Goal: Task Accomplishment & Management: Manage account settings

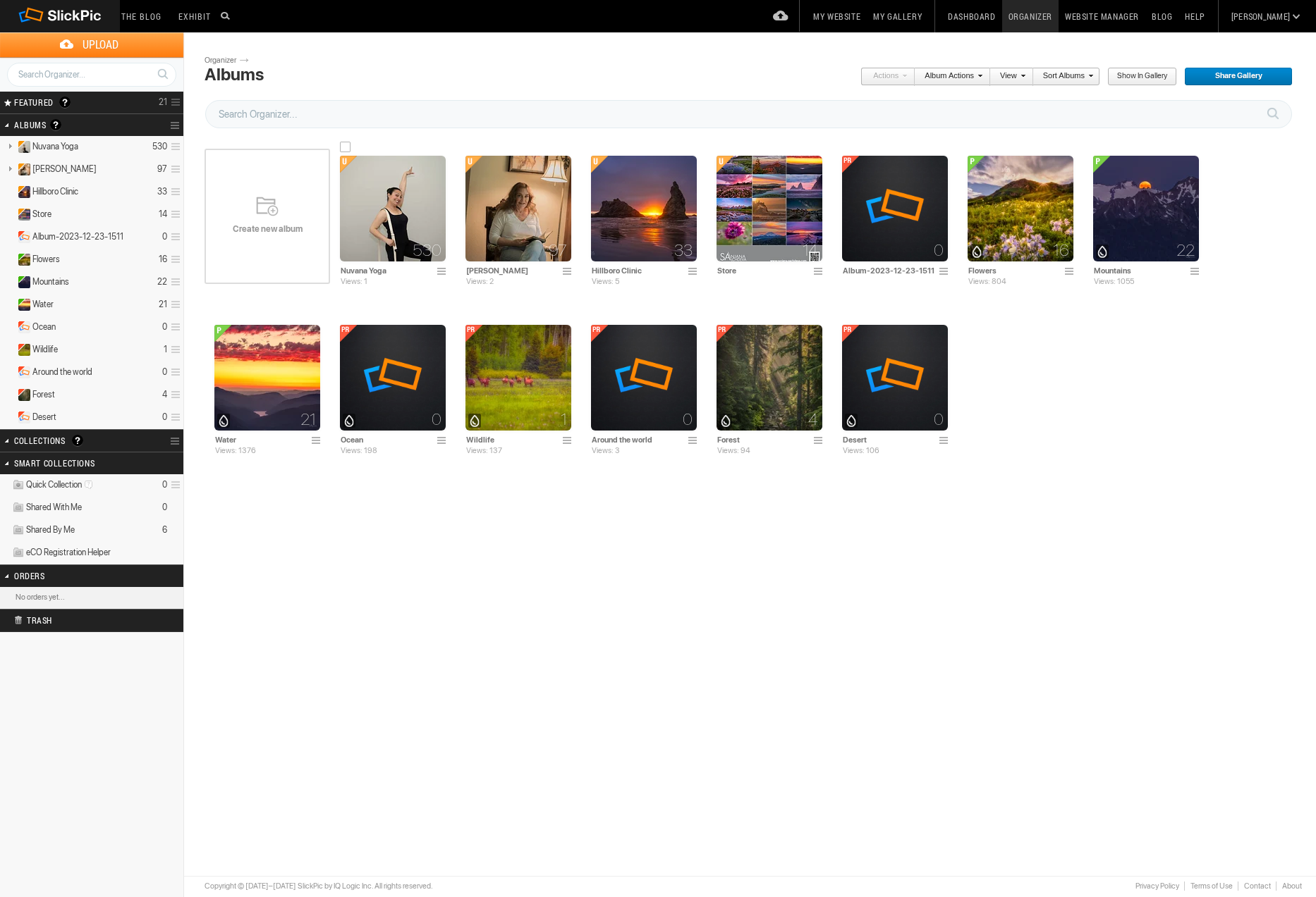
click at [380, 198] on img at bounding box center [393, 208] width 106 height 106
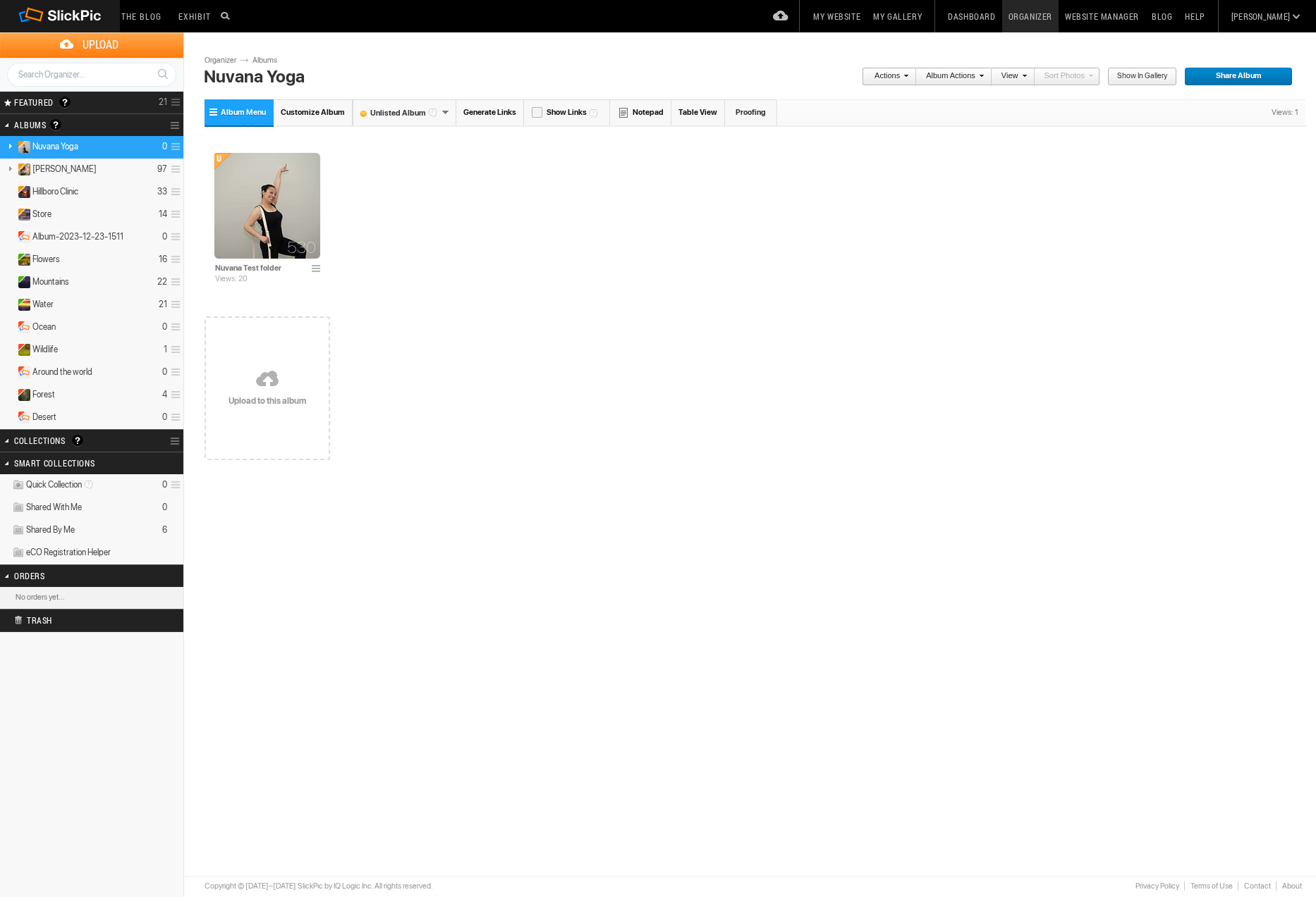
click at [261, 58] on link "Albums" at bounding box center [270, 61] width 43 height 11
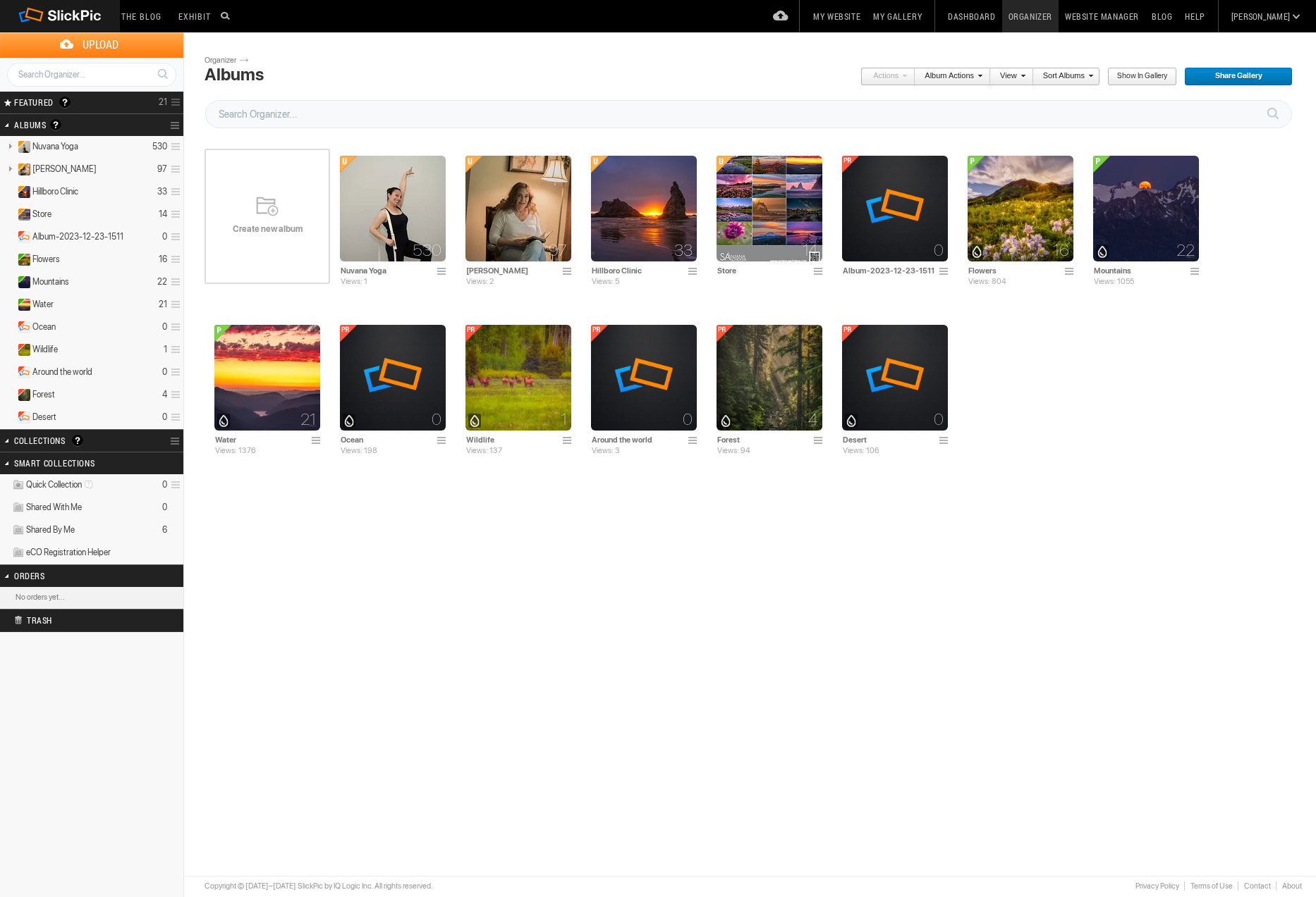
click at [259, 223] on span "Create new album" at bounding box center [267, 229] width 126 height 11
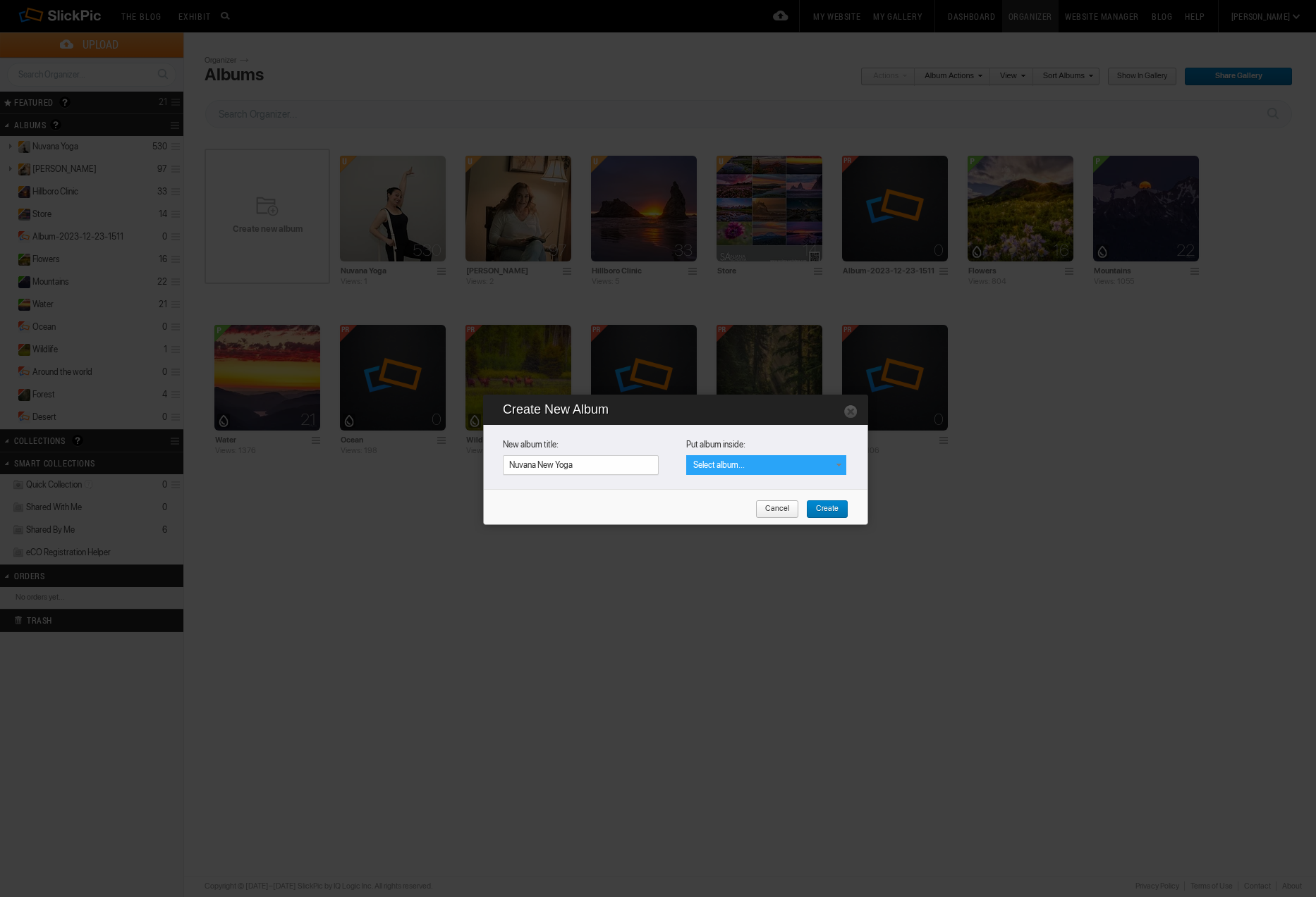
type input "Nuvana New Yoga"
click at [790, 464] on div "Select album..." at bounding box center [766, 465] width 160 height 20
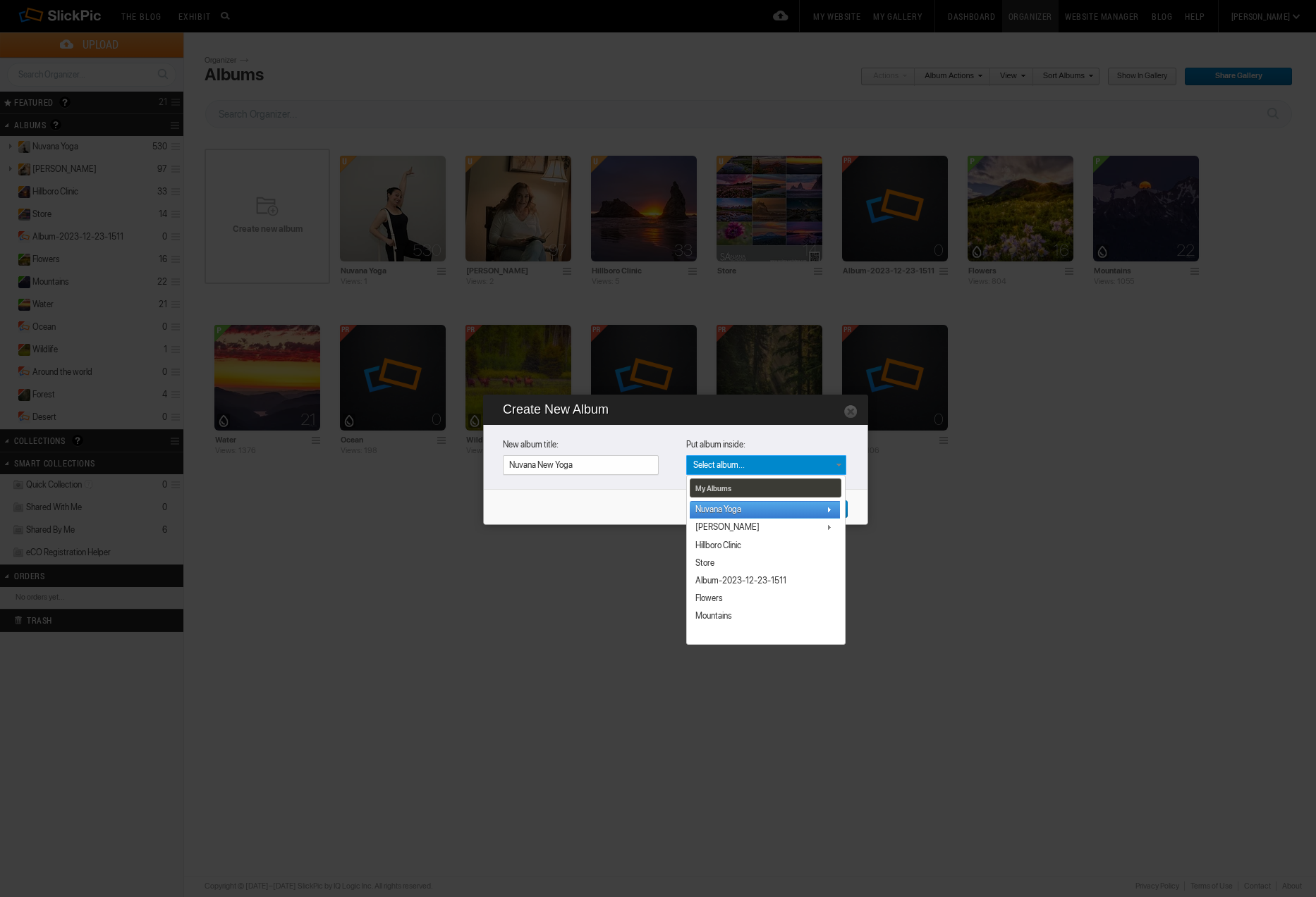
click at [732, 507] on span "Nuvana Yoga" at bounding box center [718, 509] width 46 height 11
click at [653, 524] on div "Cancel Create" at bounding box center [679, 515] width 374 height 51
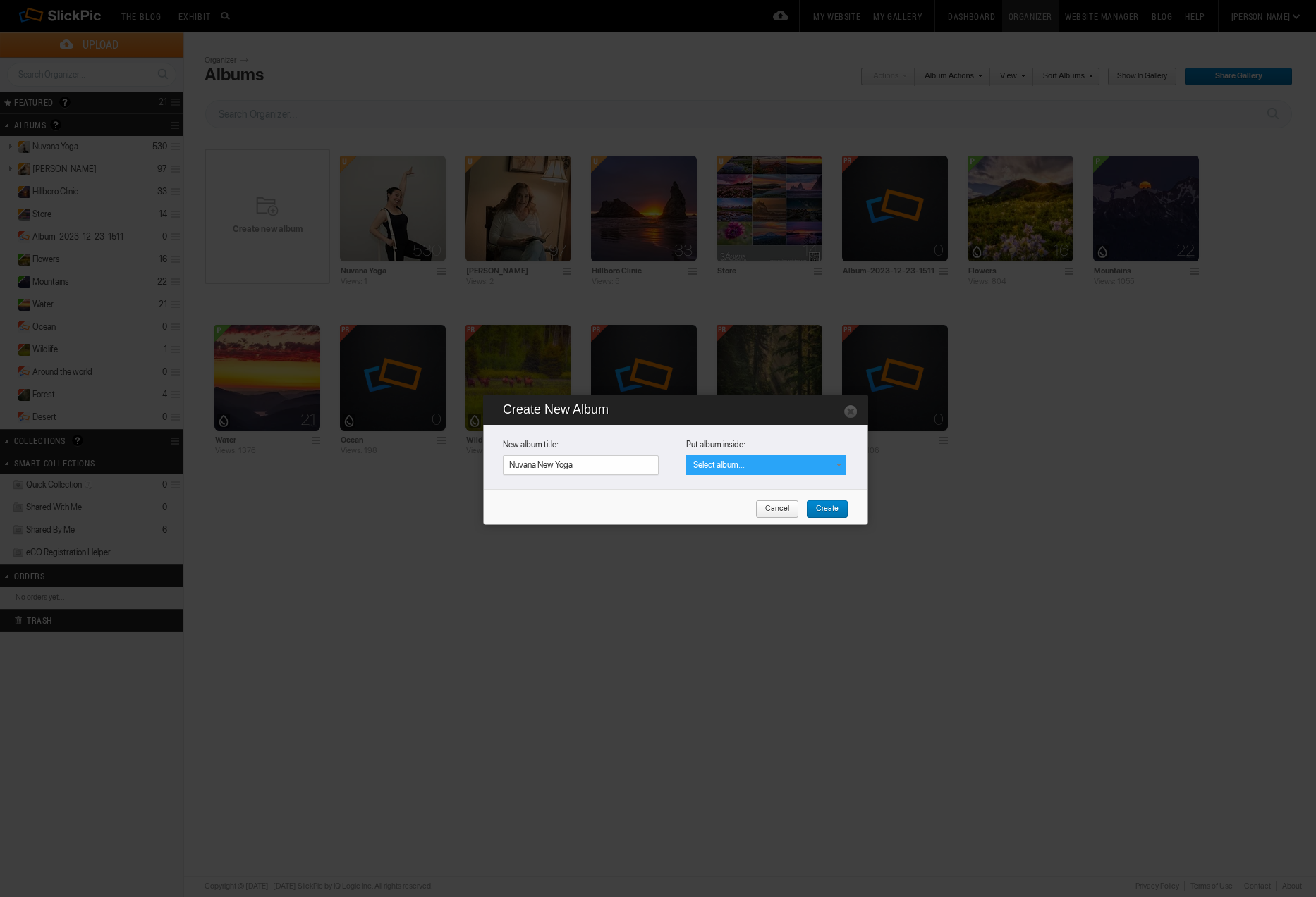
click at [765, 463] on div "Select album..." at bounding box center [766, 465] width 160 height 20
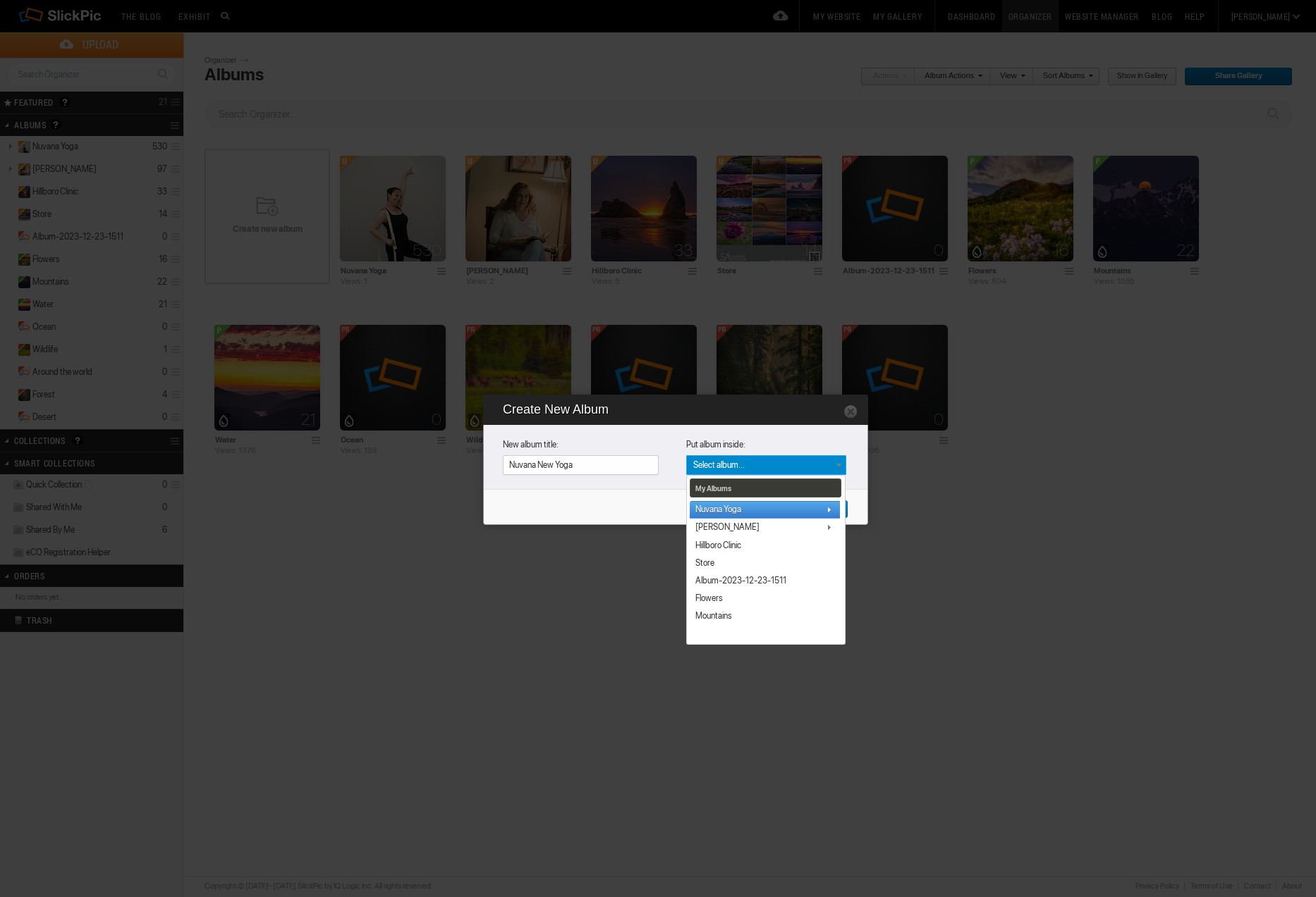
click at [724, 506] on span "Nuvana Yoga" at bounding box center [718, 509] width 46 height 11
click at [719, 516] on link "Nuvana Test folder" at bounding box center [765, 523] width 150 height 17
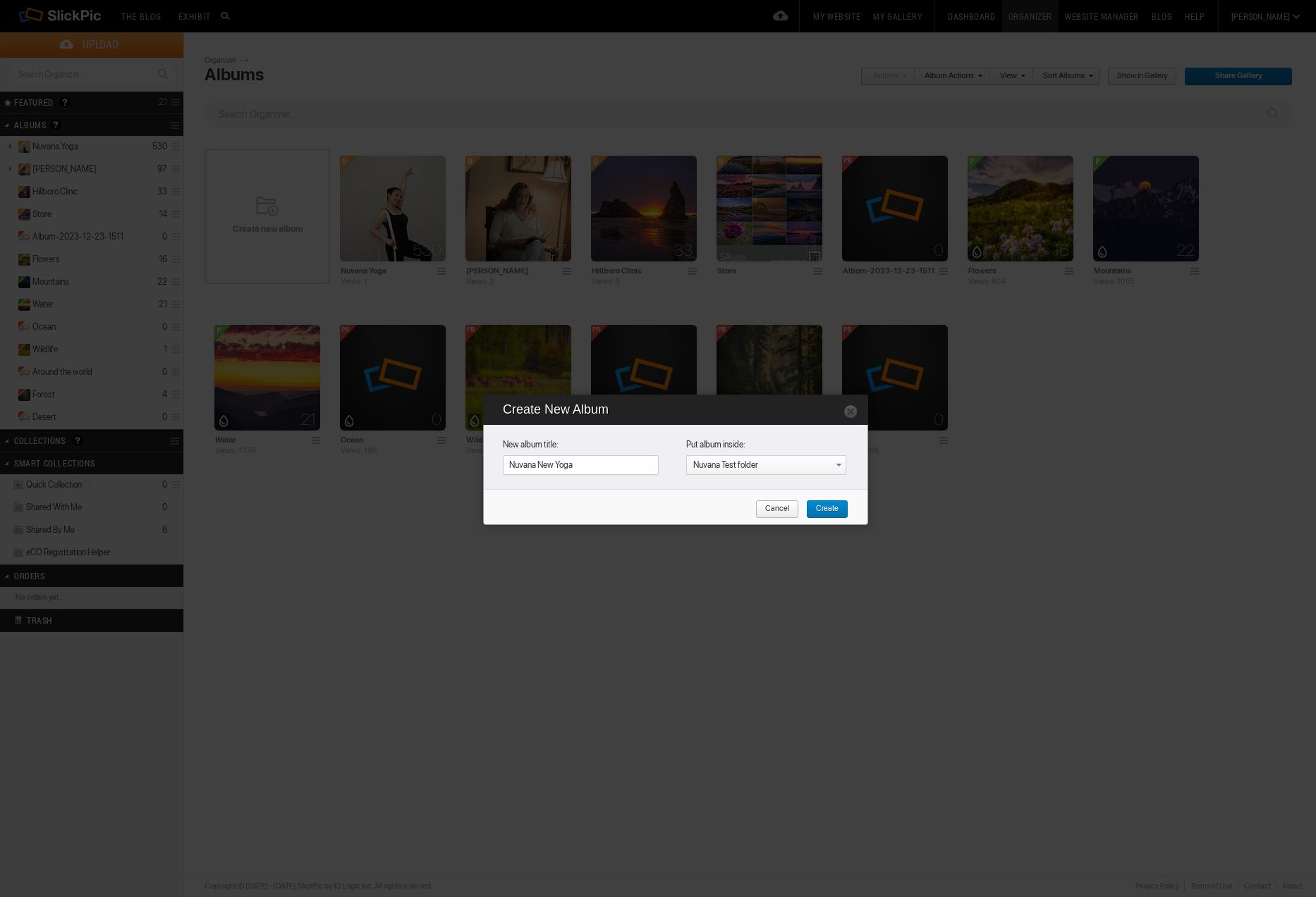
click at [822, 506] on span "Create" at bounding box center [822, 509] width 32 height 18
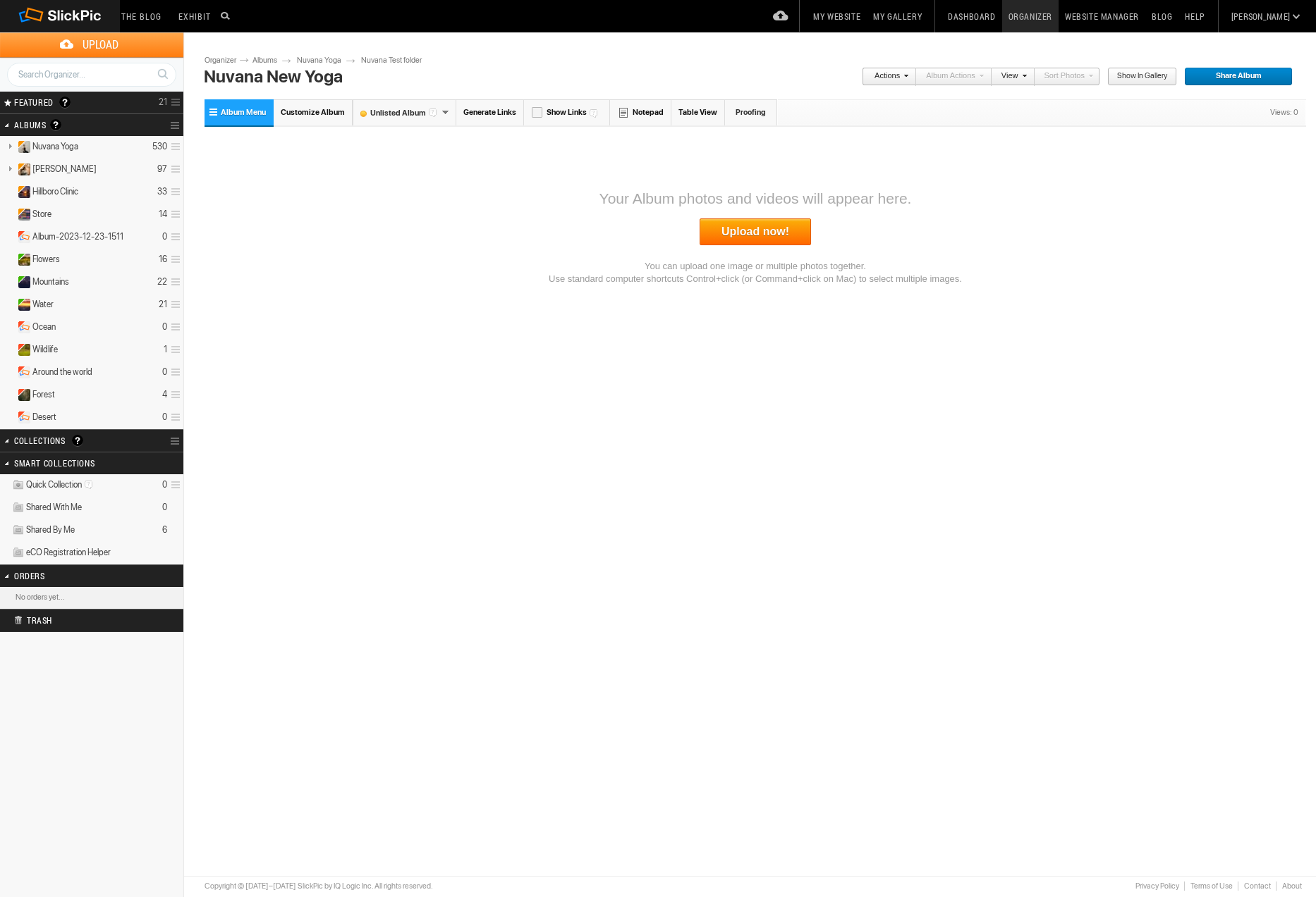
click at [735, 235] on link "Upload now!" at bounding box center [755, 232] width 111 height 27
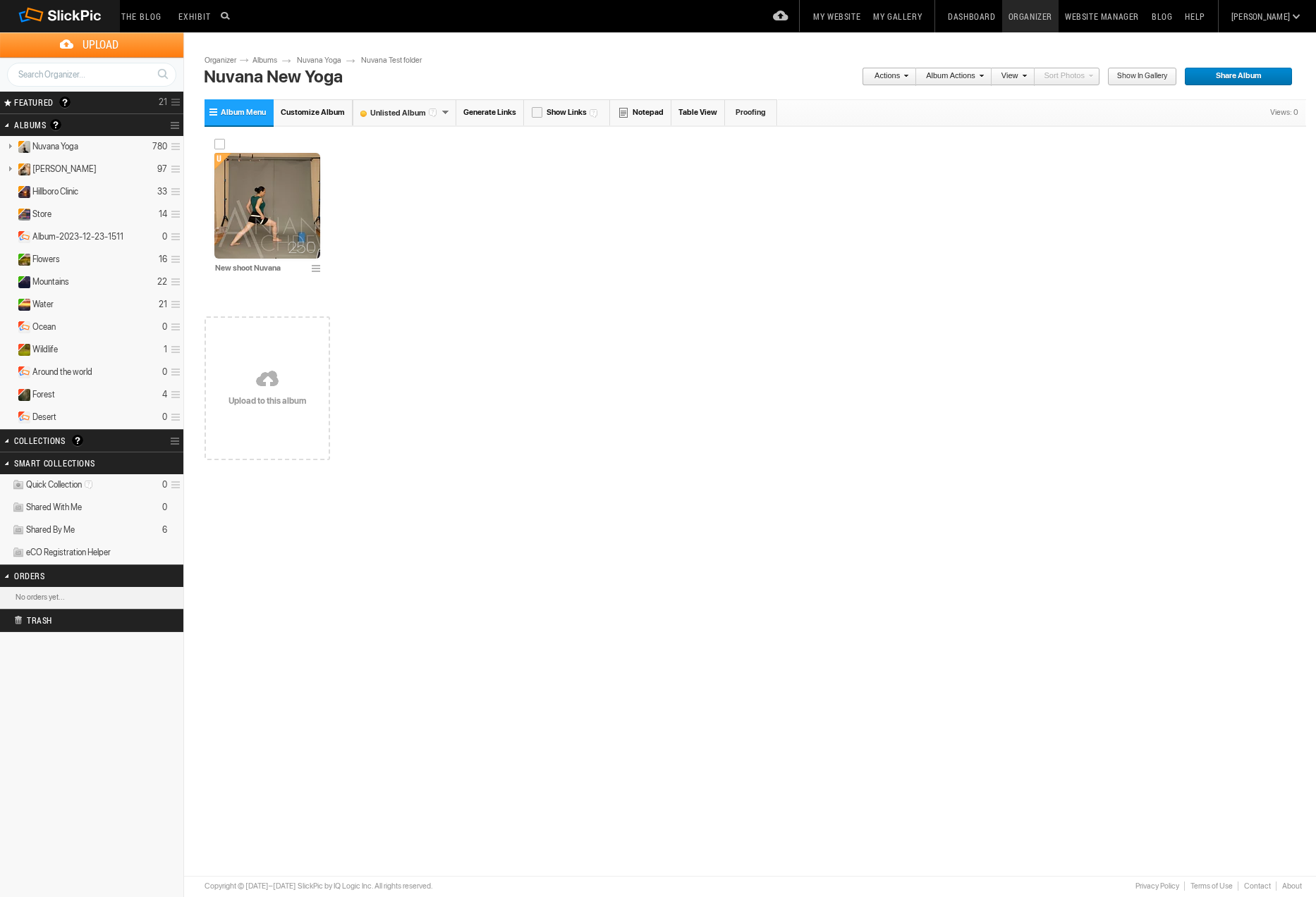
click at [288, 199] on div "250" at bounding box center [267, 206] width 106 height 106
click at [223, 246] on div at bounding box center [224, 249] width 14 height 14
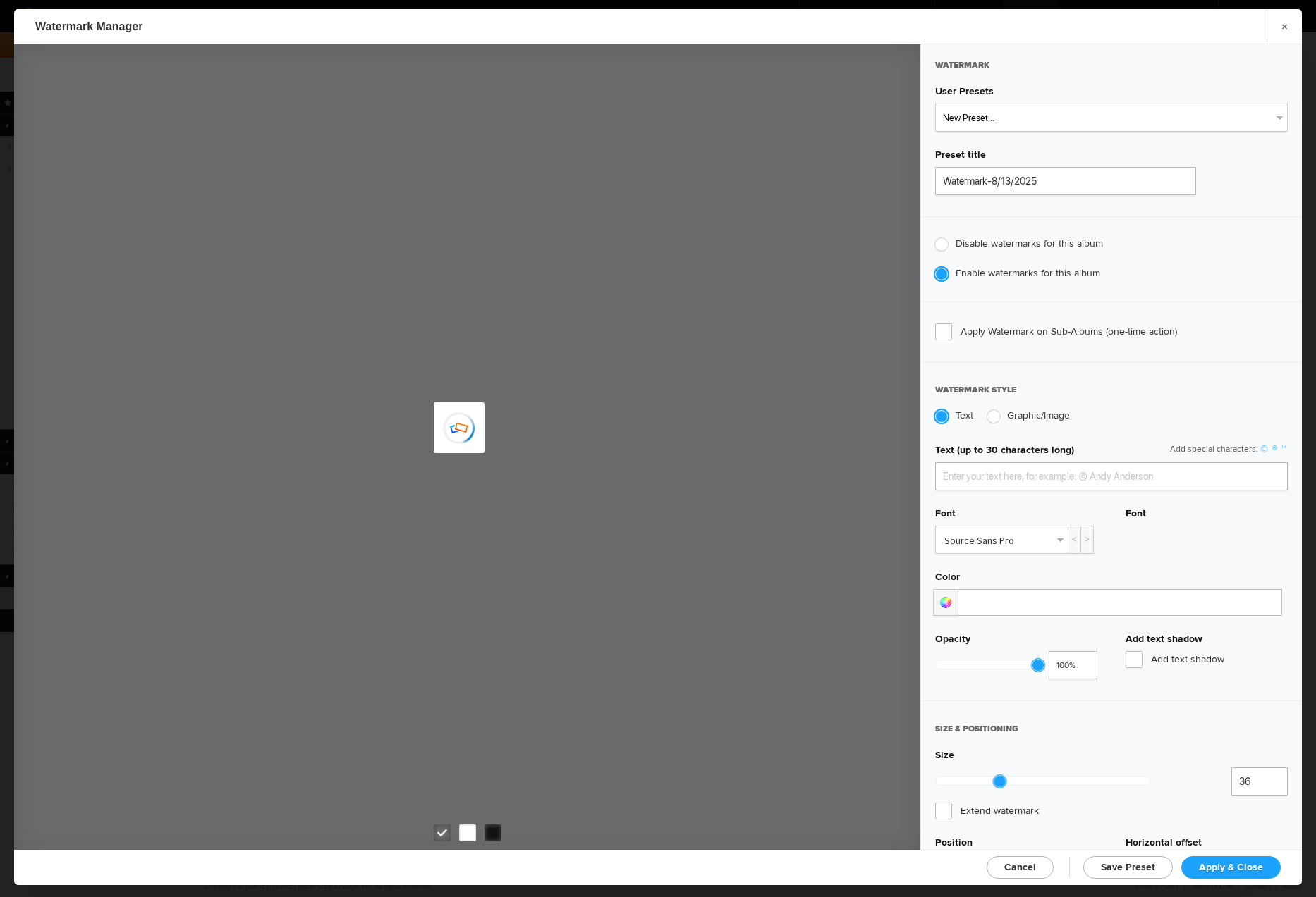
type input "Sanjana Sachdeva"
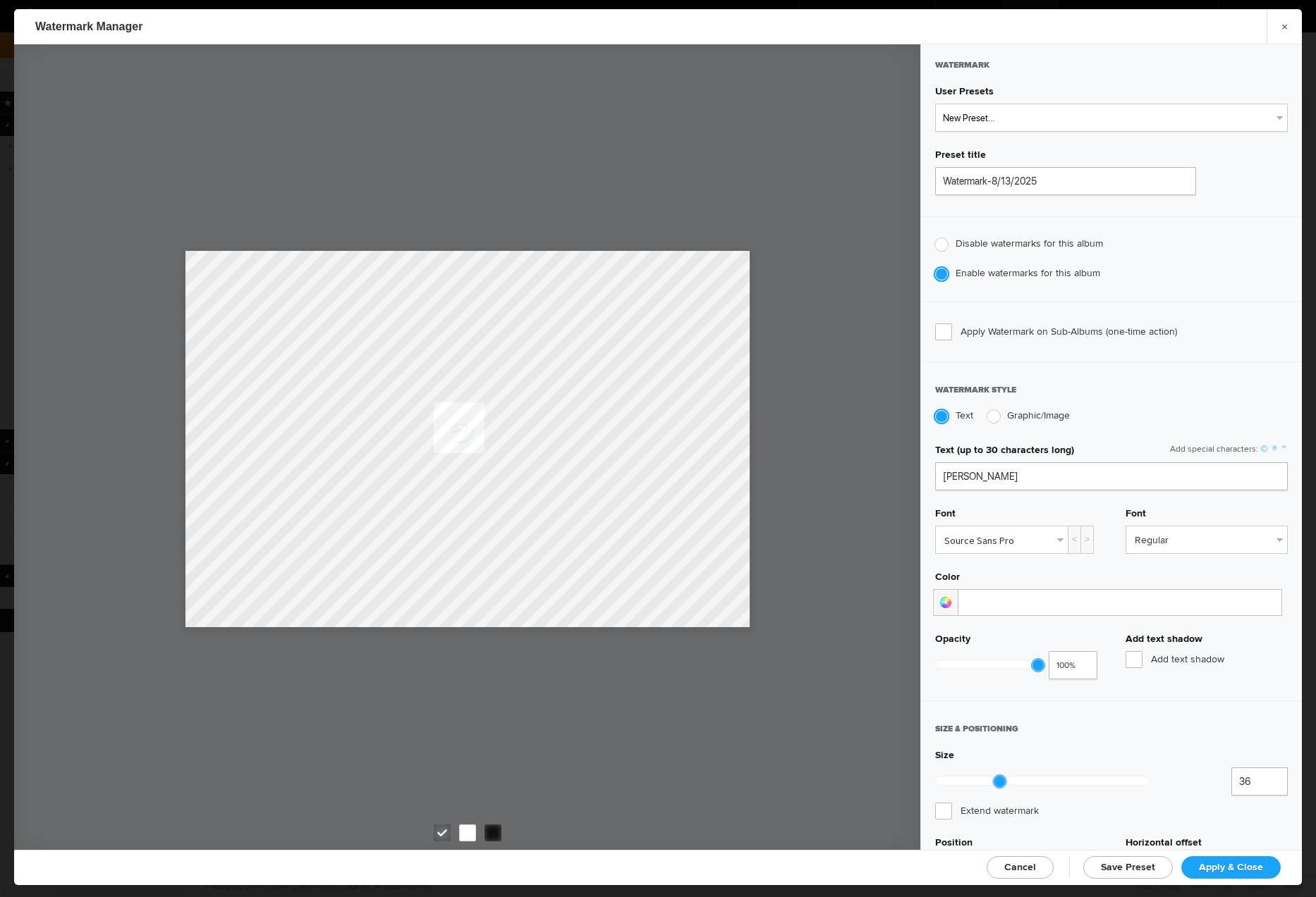
click at [1030, 869] on span "Cancel" at bounding box center [1020, 867] width 32 height 12
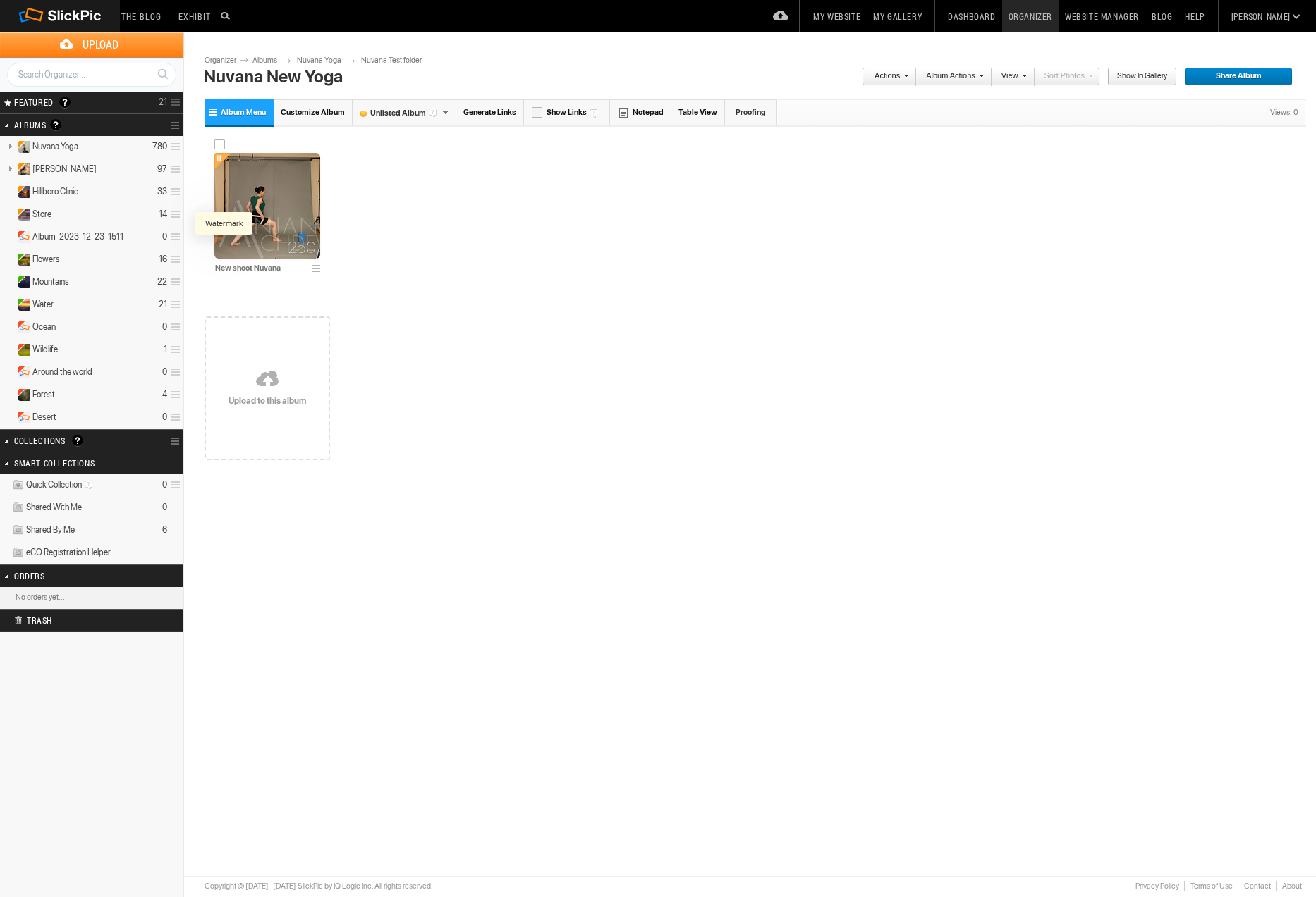
click at [220, 246] on div at bounding box center [224, 249] width 14 height 14
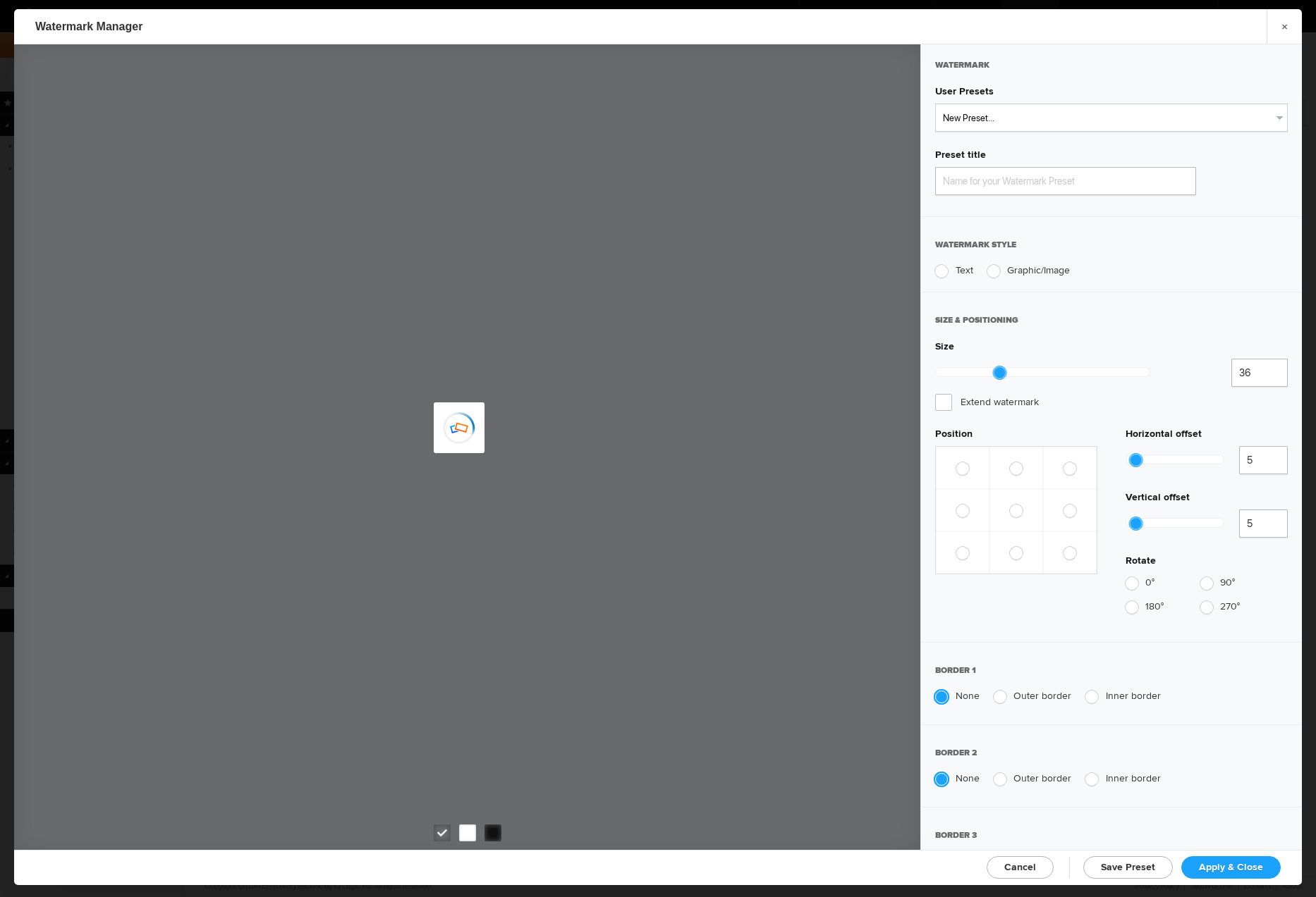
type input "Watermark-8/13/2025"
radio input "true"
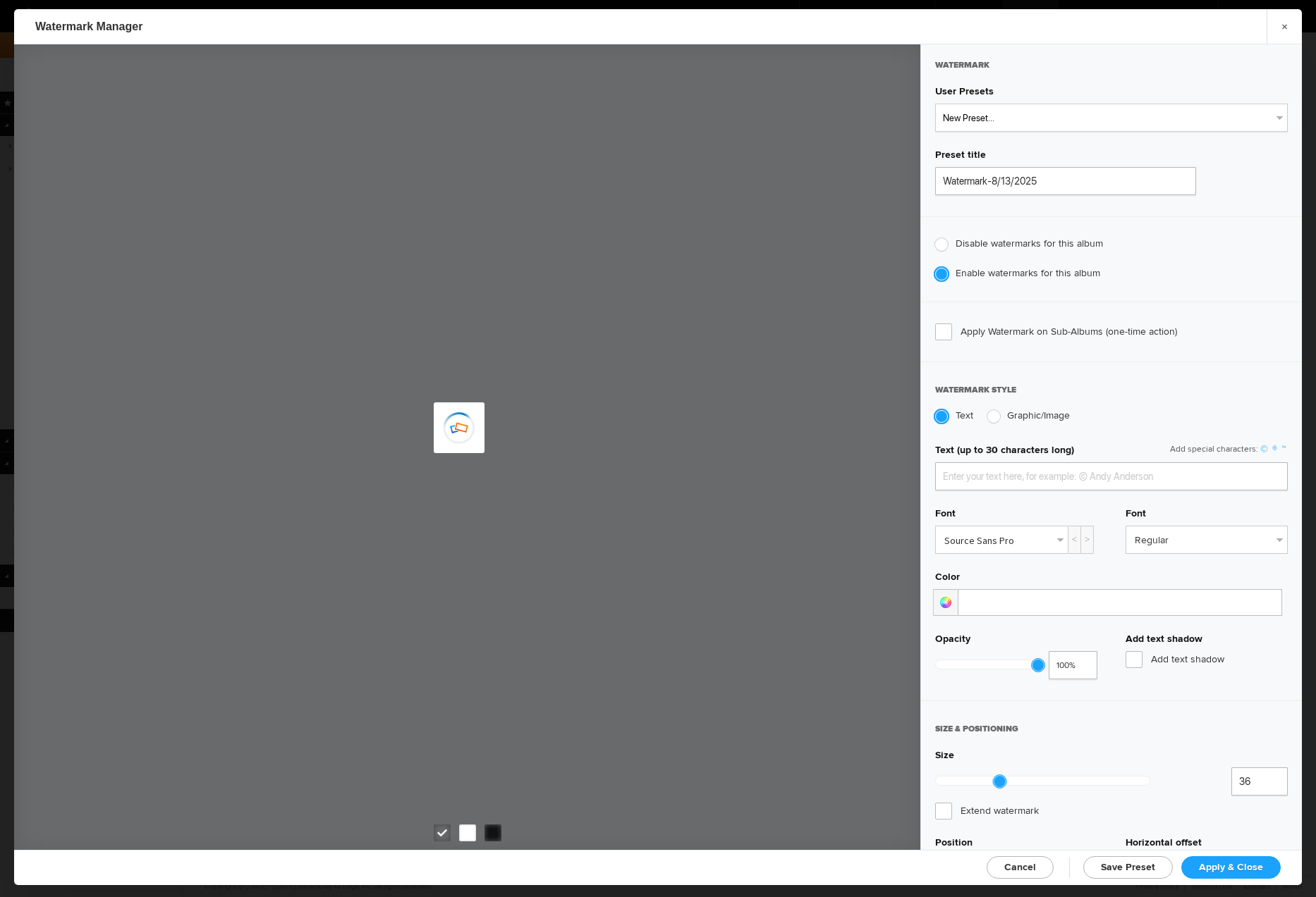
type input "Sanjana Sachdeva"
click at [1239, 864] on span "Apply & Close" at bounding box center [1231, 867] width 64 height 12
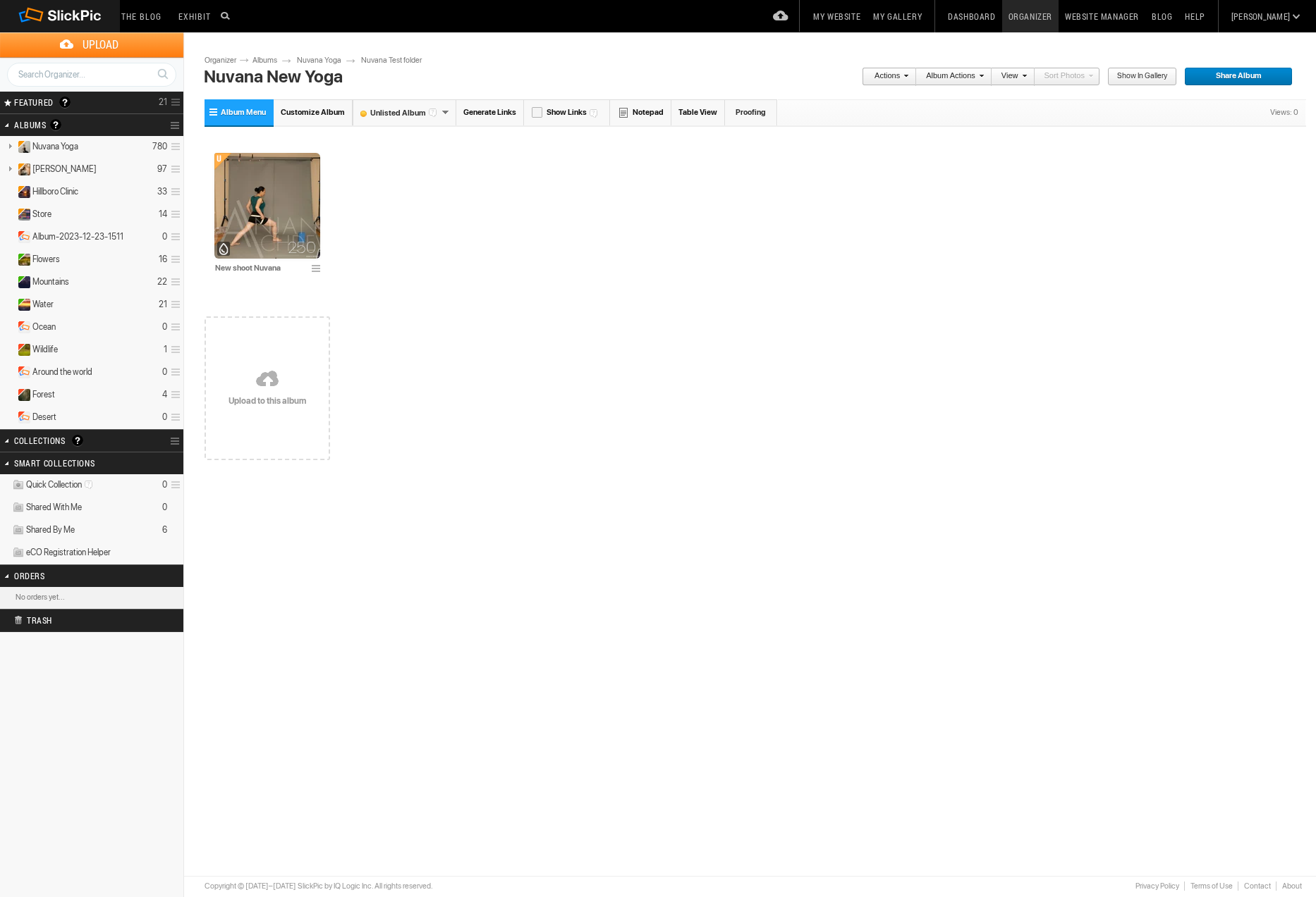
click at [310, 109] on span "Customize Album" at bounding box center [312, 113] width 64 height 9
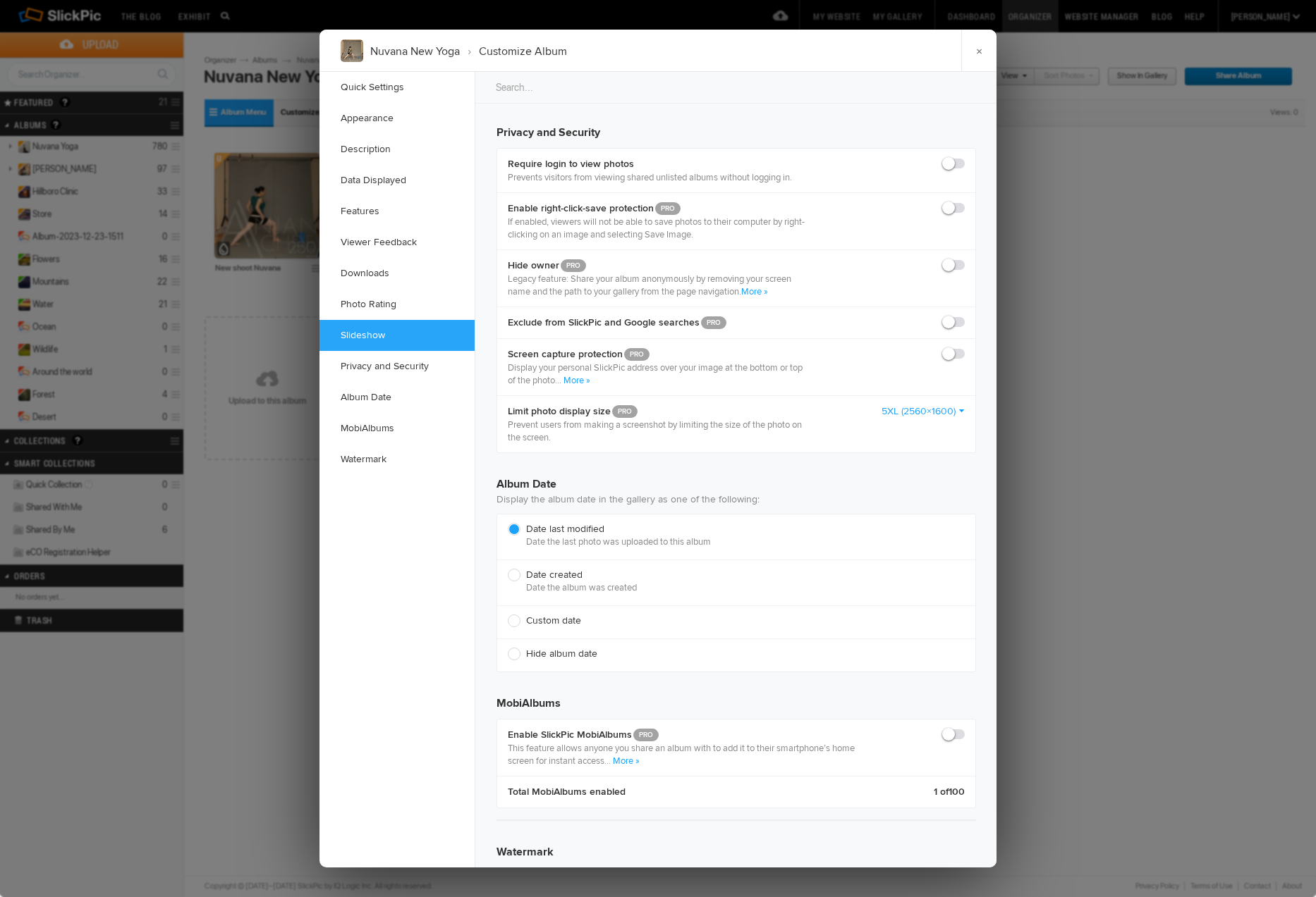
scroll to position [2715, 0]
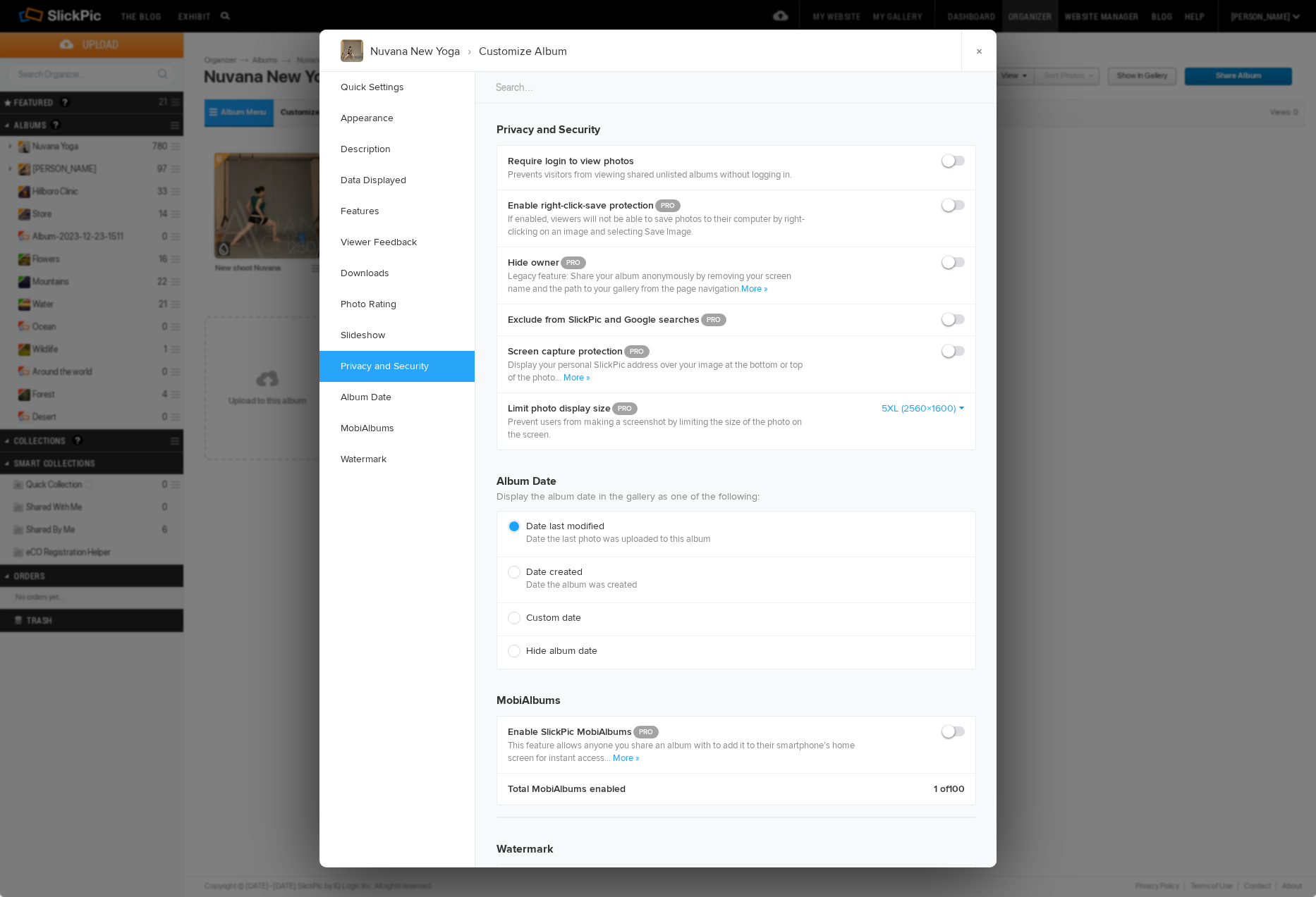
click at [964, 199] on span at bounding box center [964, 199] width 0 height 0
click at [964, 199] on input "checkbox" at bounding box center [964, 198] width 1 height 1
checkbox input "true"
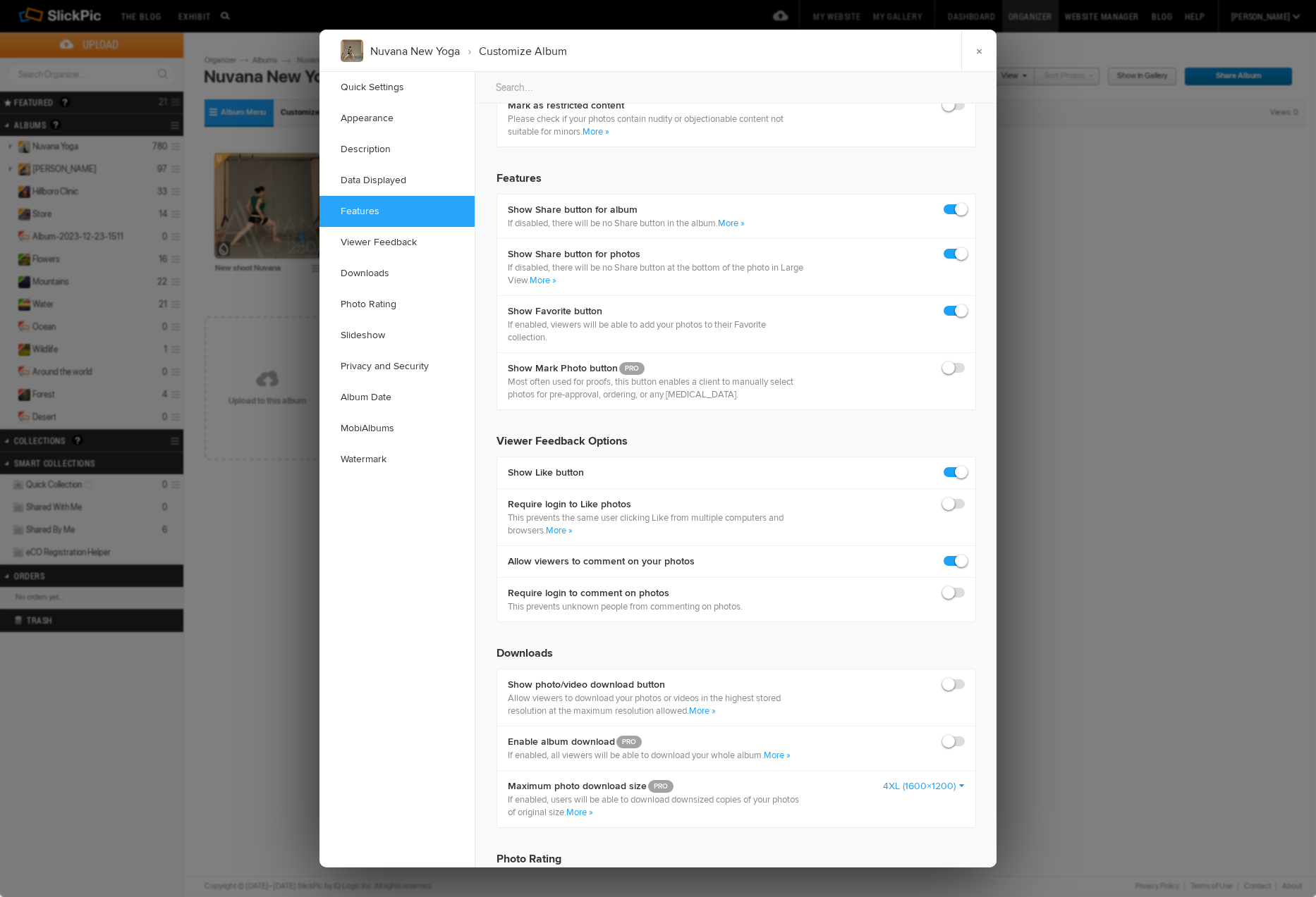
scroll to position [1652, 0]
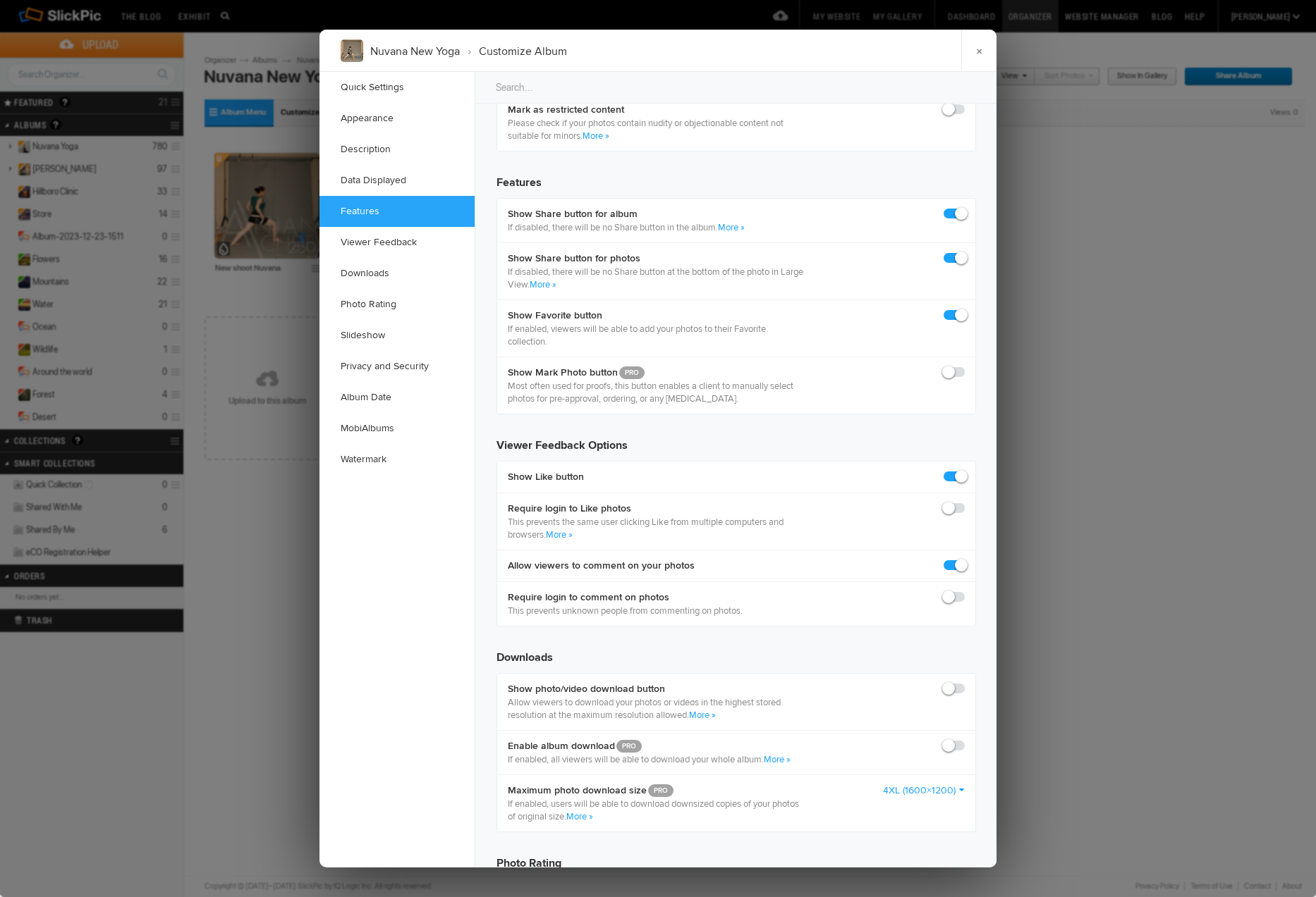
click at [964, 366] on span at bounding box center [964, 366] width 0 height 0
click at [964, 366] on input "checkbox" at bounding box center [964, 365] width 1 height 1
checkbox input "true"
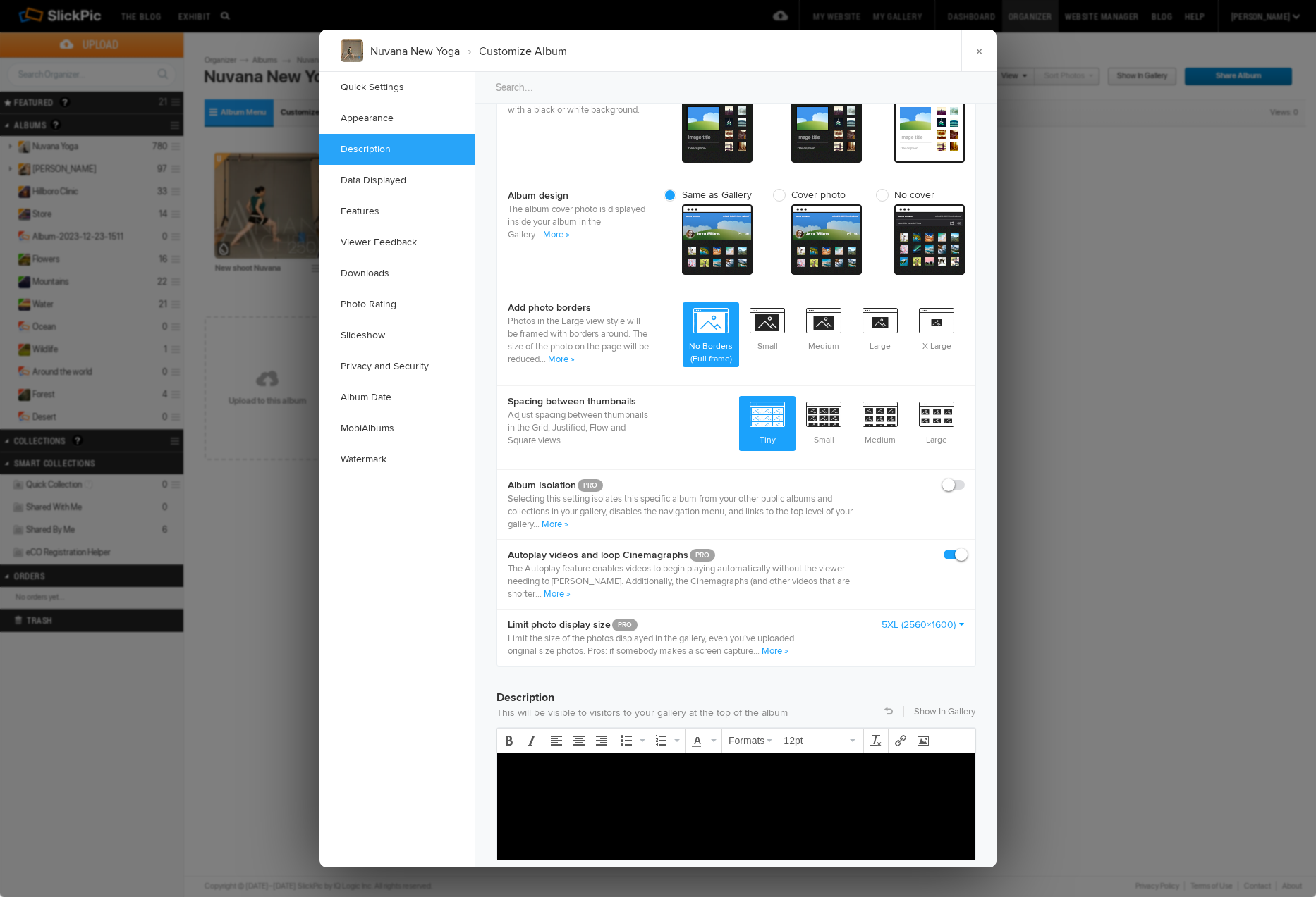
scroll to position [518, 0]
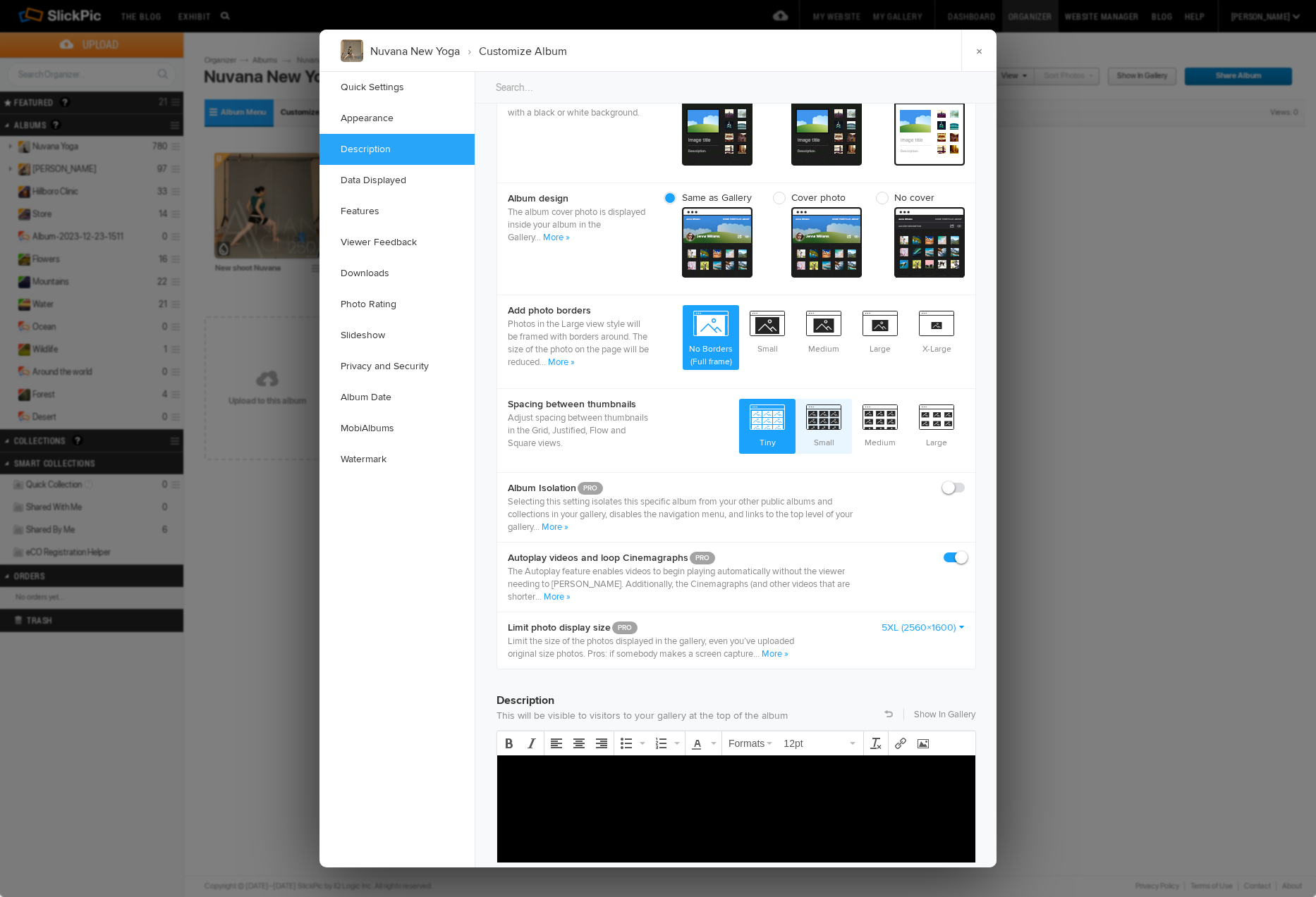
click at [817, 415] on span "Small" at bounding box center [823, 425] width 56 height 52
click at [851, 399] on input "Small" at bounding box center [851, 398] width 1 height 1
radio input "true"
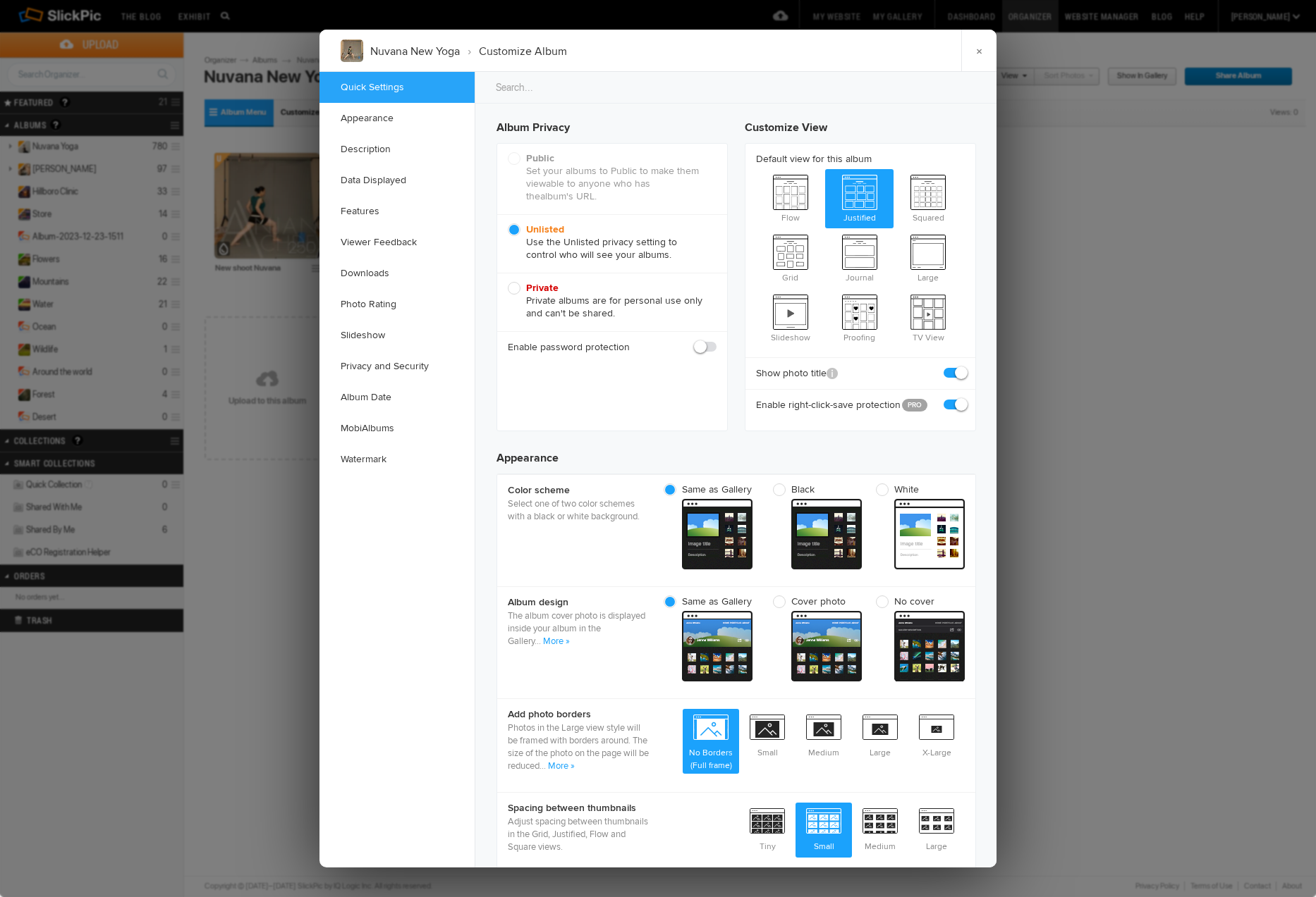
scroll to position [0, 0]
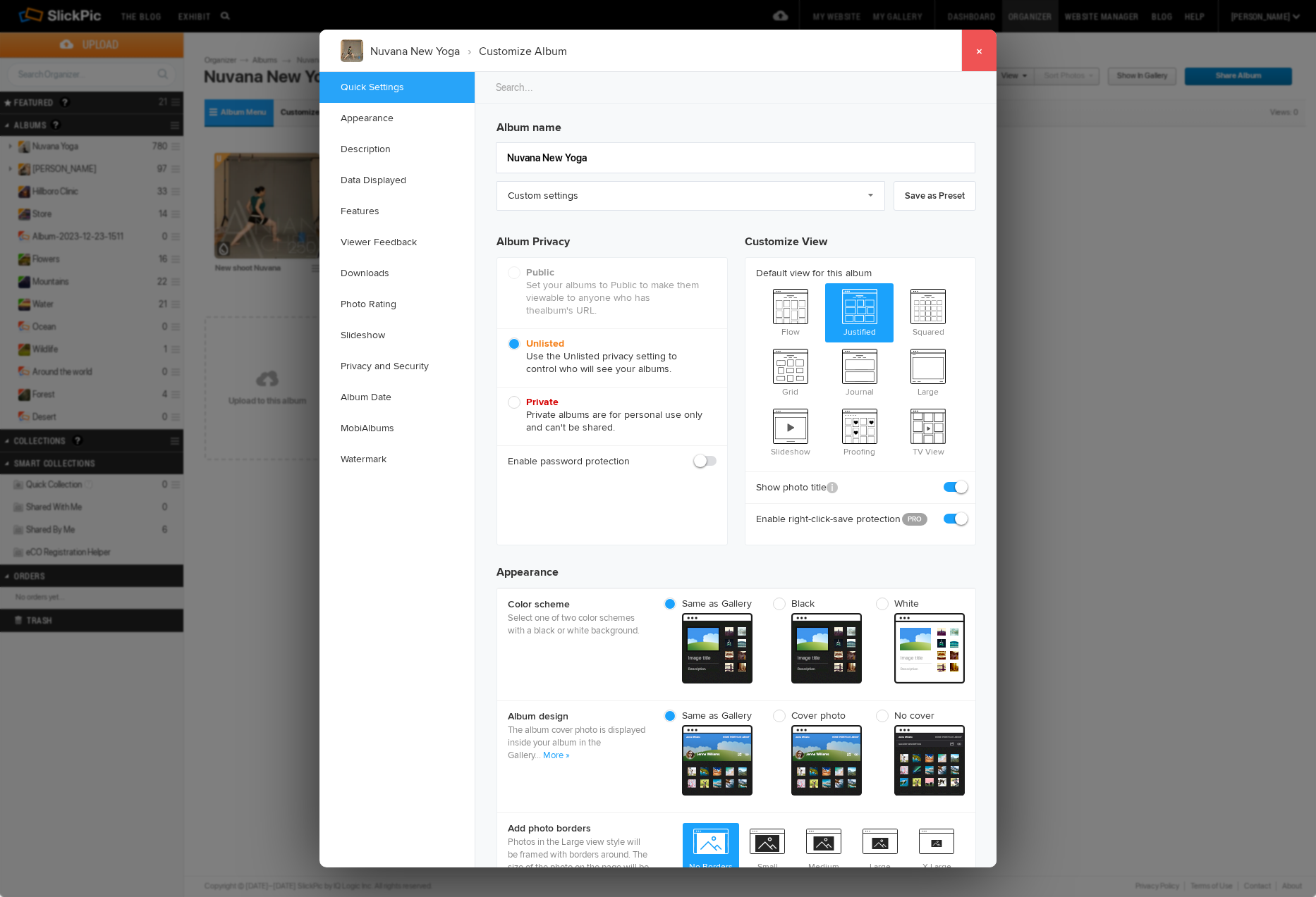
click at [979, 51] on link "×" at bounding box center [979, 51] width 36 height 43
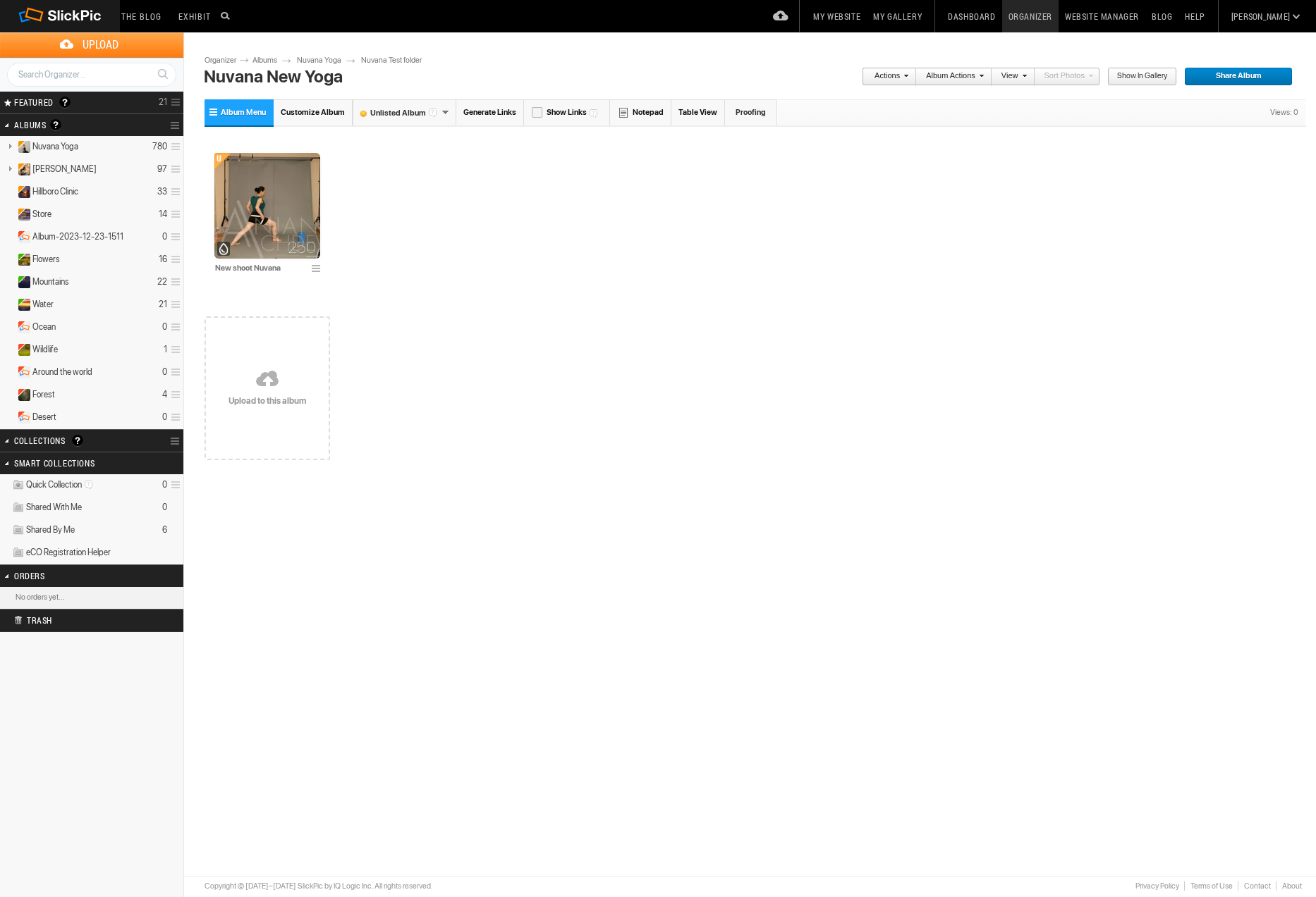
click at [756, 114] on link "Proofing" at bounding box center [751, 112] width 52 height 26
click at [1218, 78] on span "Share Album" at bounding box center [1233, 77] width 99 height 18
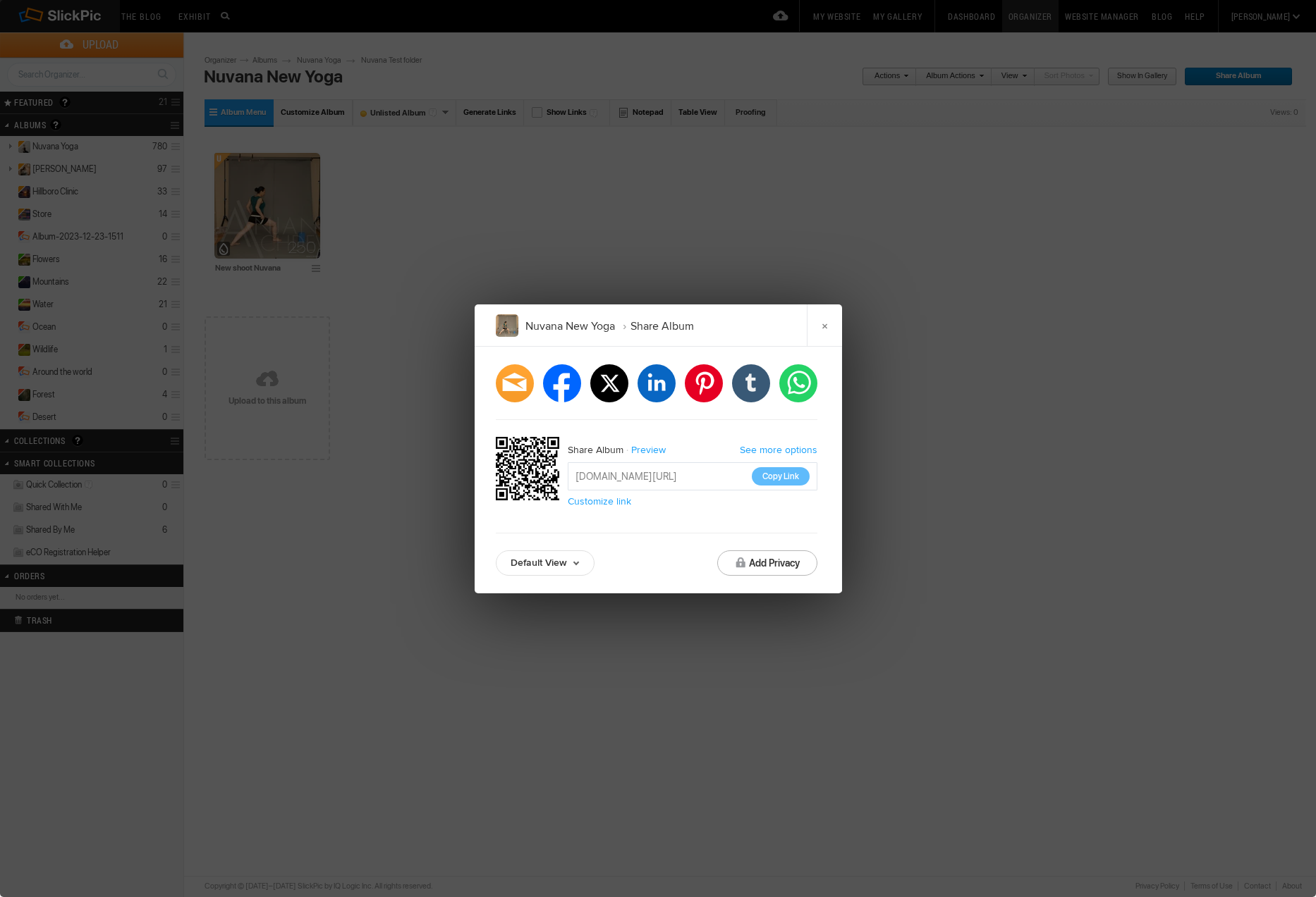
click at [607, 501] on link "Customize link" at bounding box center [600, 501] width 63 height 11
click at [726, 475] on input "text" at bounding box center [703, 473] width 213 height 14
type input "Nuvana new yoga"
click at [804, 445] on button "Save" at bounding box center [797, 445] width 39 height 18
click at [778, 477] on button "Copy Link" at bounding box center [780, 476] width 58 height 18
